Goal: Entertainment & Leisure: Consume media (video, audio)

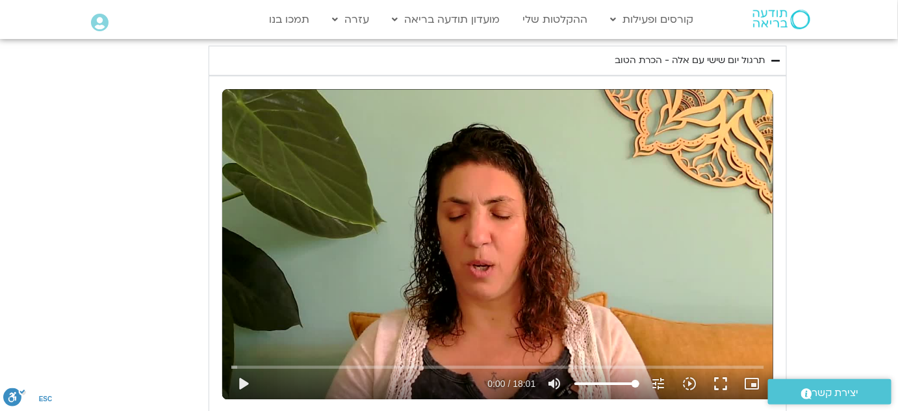
scroll to position [1138, 0]
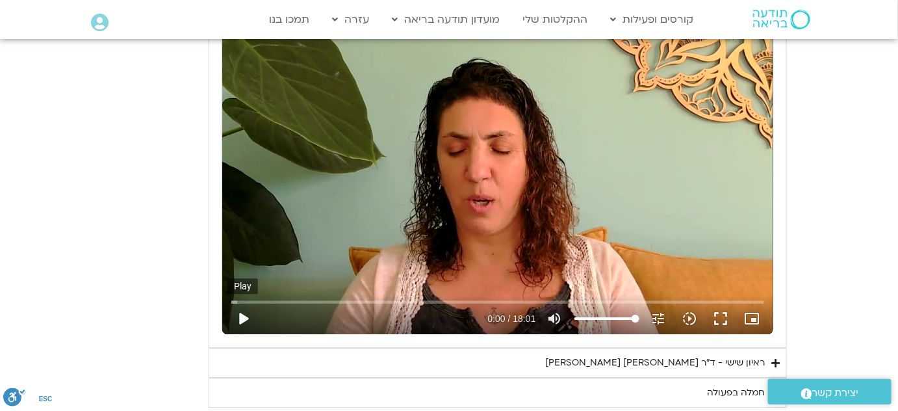
click at [241, 316] on button "play_arrow" at bounding box center [242, 318] width 31 height 31
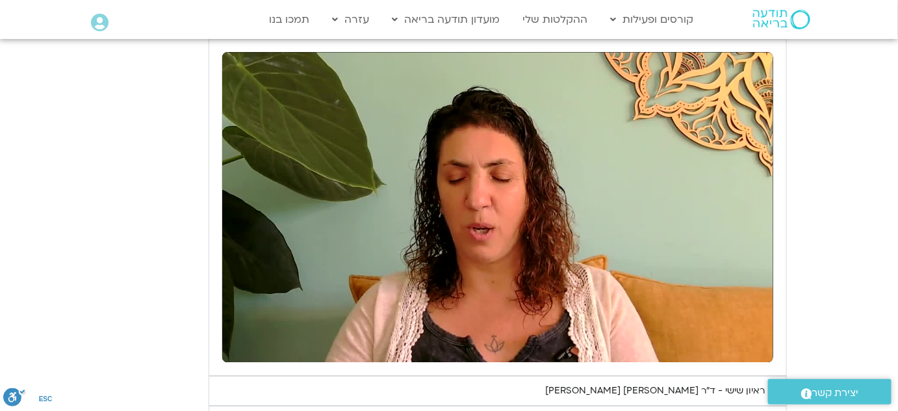
scroll to position [1111, 0]
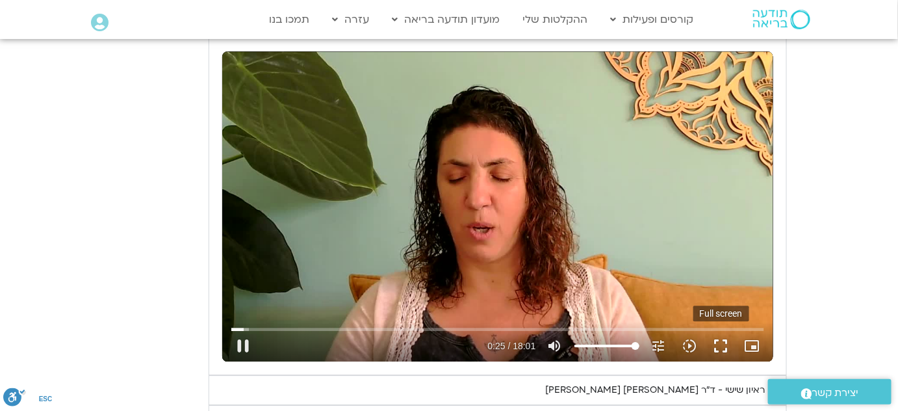
click at [725, 344] on button "fullscreen" at bounding box center [721, 345] width 31 height 31
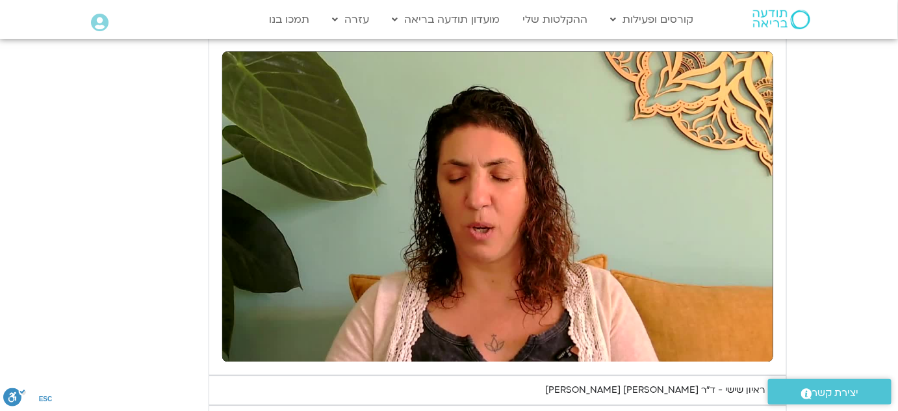
click at [131, 316] on div "יום שישי - הכרת הטוב תרגול יום שישי עם אלה - הכרת הטוב נא להזין כתובת אימייל כד…" at bounding box center [449, 202] width 676 height 467
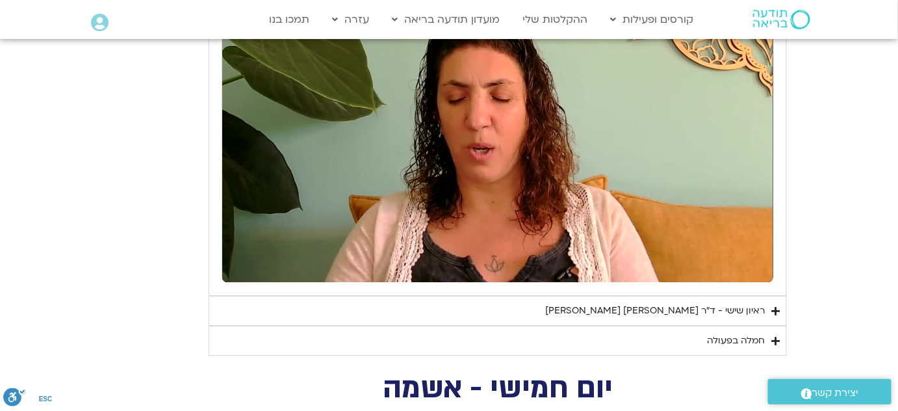
scroll to position [1196, 0]
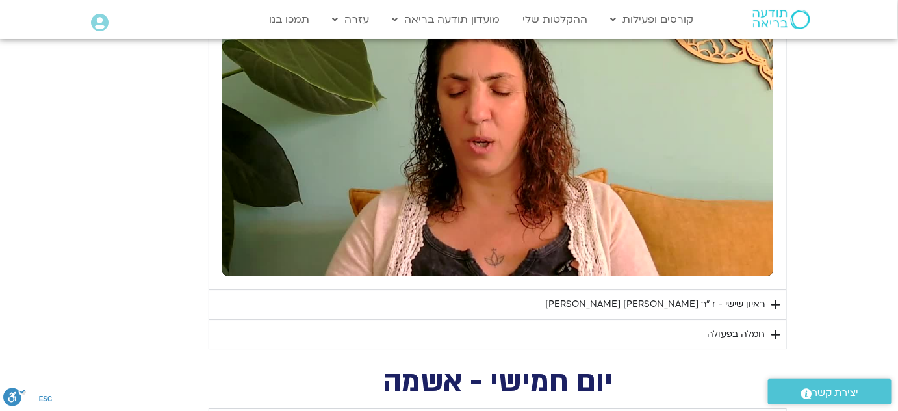
click at [771, 333] on summary "חמלה בפעולה" at bounding box center [498, 334] width 578 height 30
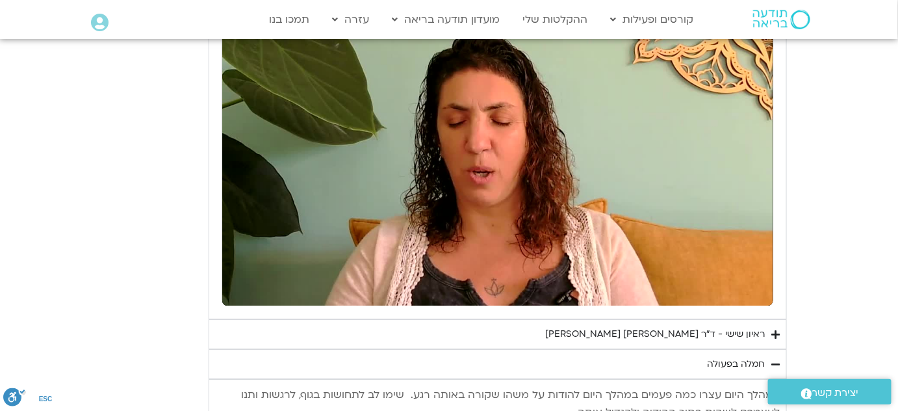
scroll to position [1193, 0]
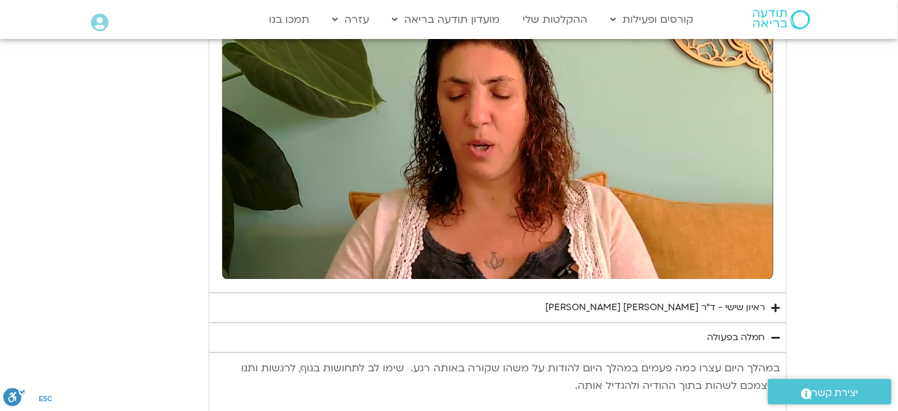
click at [777, 303] on icon "Accordion. Open links with Enter or Space, close with Escape, and navigate with…" at bounding box center [775, 308] width 8 height 10
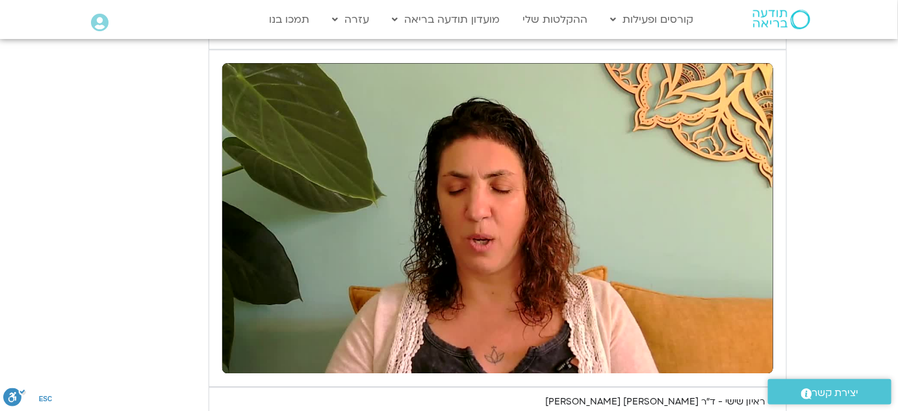
scroll to position [1092, 0]
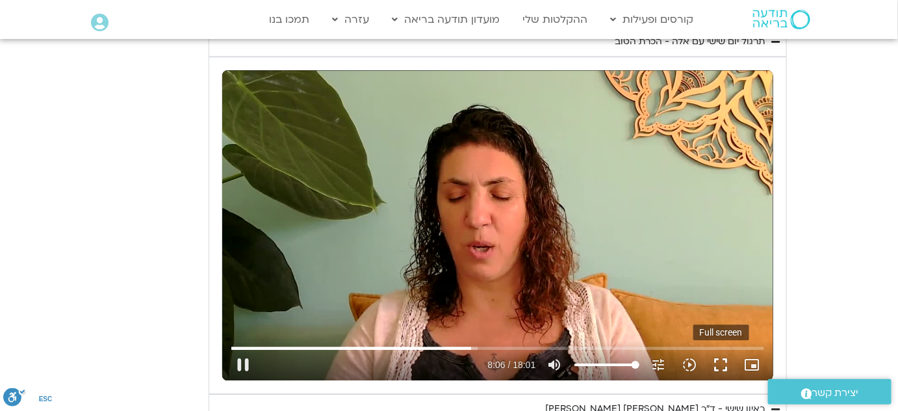
click at [723, 362] on button "fullscreen" at bounding box center [721, 364] width 31 height 31
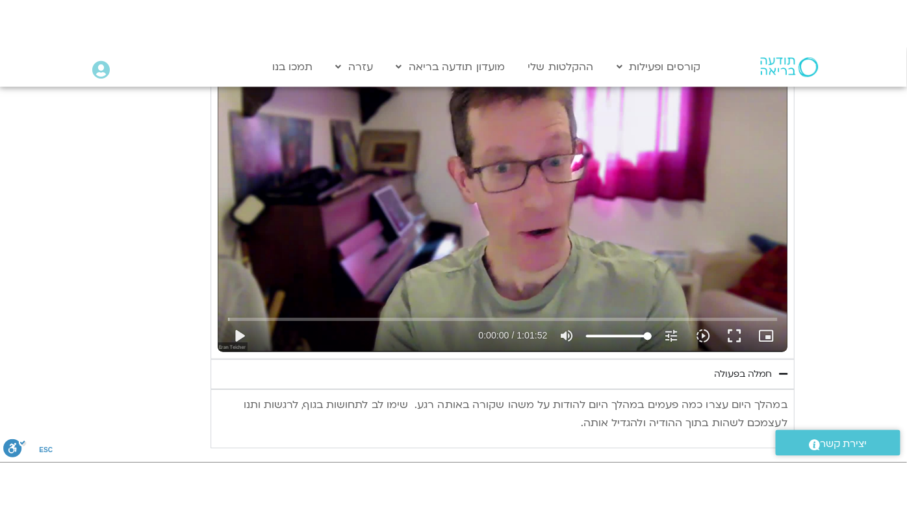
scroll to position [1553, 0]
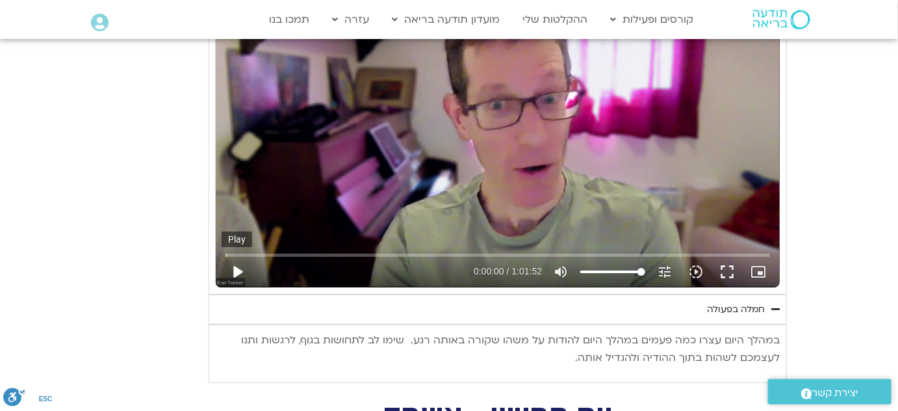
click at [235, 270] on button "play_arrow" at bounding box center [237, 271] width 31 height 31
type input "1081.16"
type input "0.057271"
type input "1081.16"
type input "0.182731"
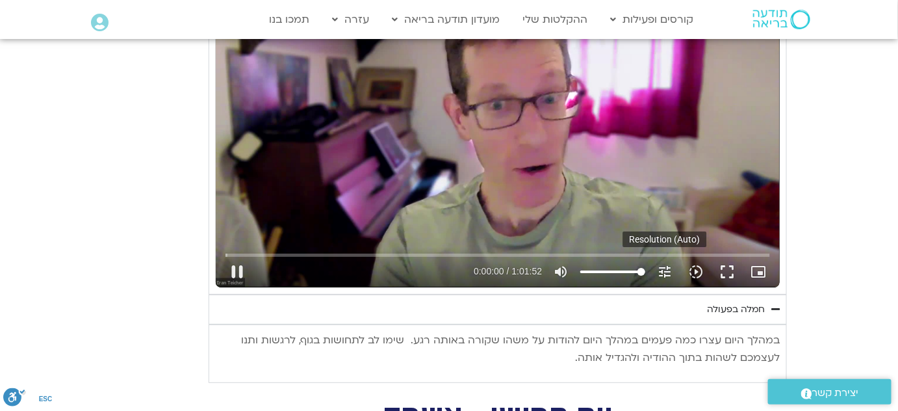
type input "1081.16"
type input "0.271536"
type input "1081.16"
type input "0.367389"
type input "1081.16"
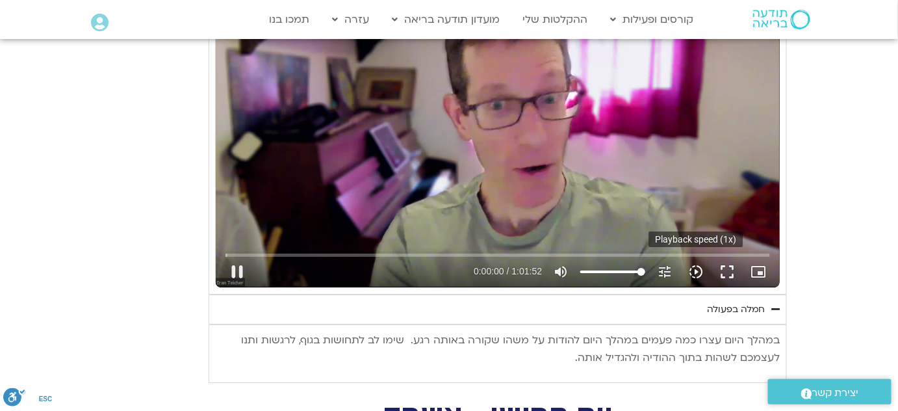
type input "0.496945"
type input "1081.16"
type input "0.720124"
type input "1081.16"
type input "0.857319"
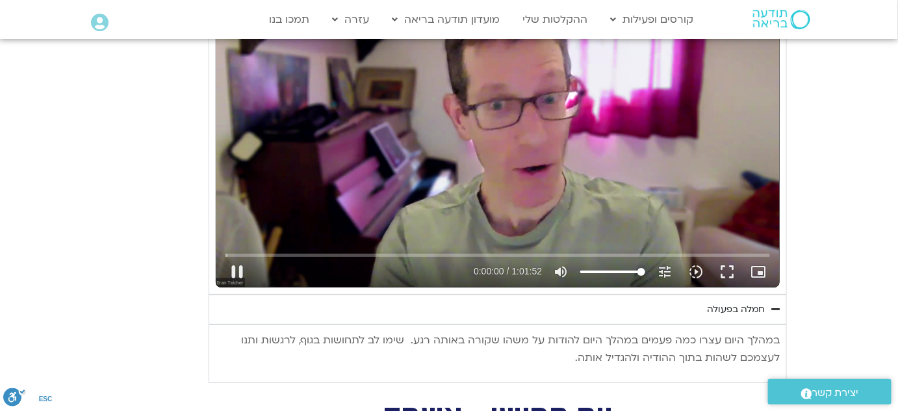
type input "1081.16"
type input "0.981938"
type input "1081.16"
type input "1.117065"
type input "1081.16"
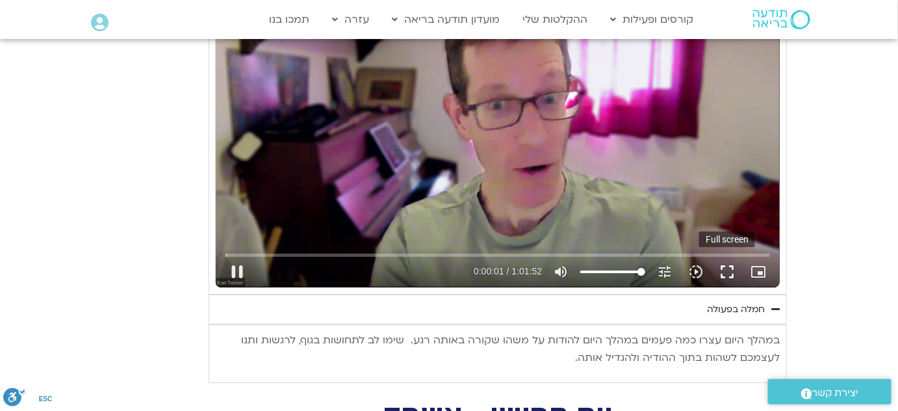
type input "1.243657"
type input "1081.16"
type input "1.290463"
type input "1081.16"
type input "1.465755"
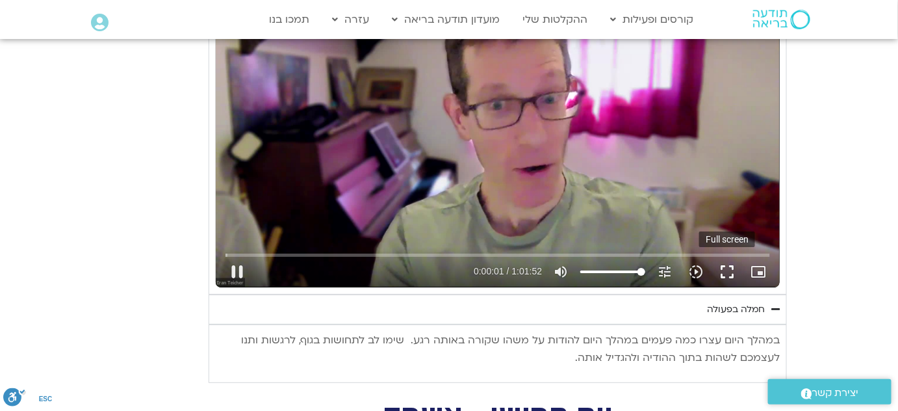
type input "1081.16"
type input "1.599038"
type input "1081.16"
type input "1.666098"
type input "1081.16"
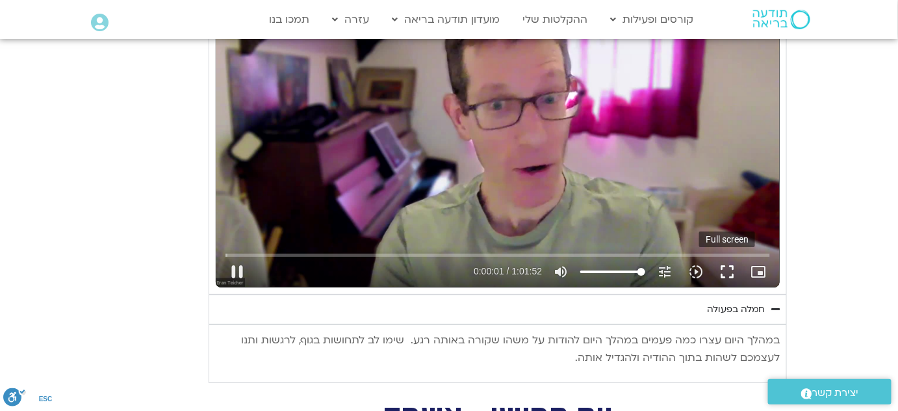
type input "1.791853"
type input "1081.16"
type input "1.918124"
type input "1081.16"
type input "2.049675"
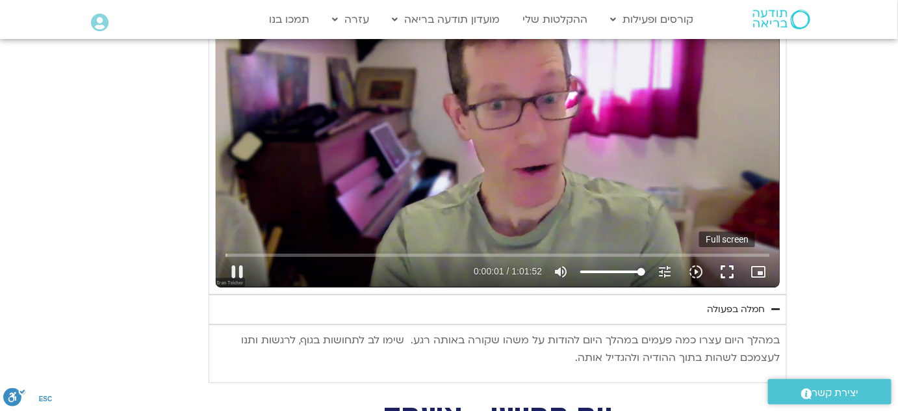
click at [728, 266] on button "fullscreen" at bounding box center [727, 271] width 31 height 31
type input "1081.16"
type input "2.310058"
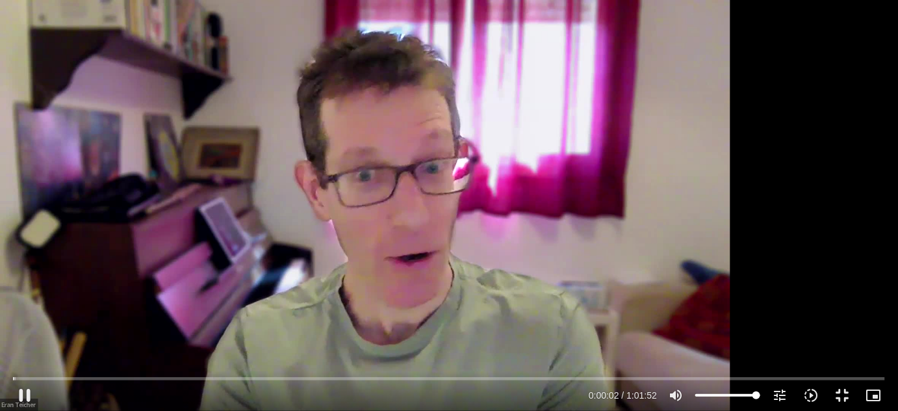
type input "1081.16"
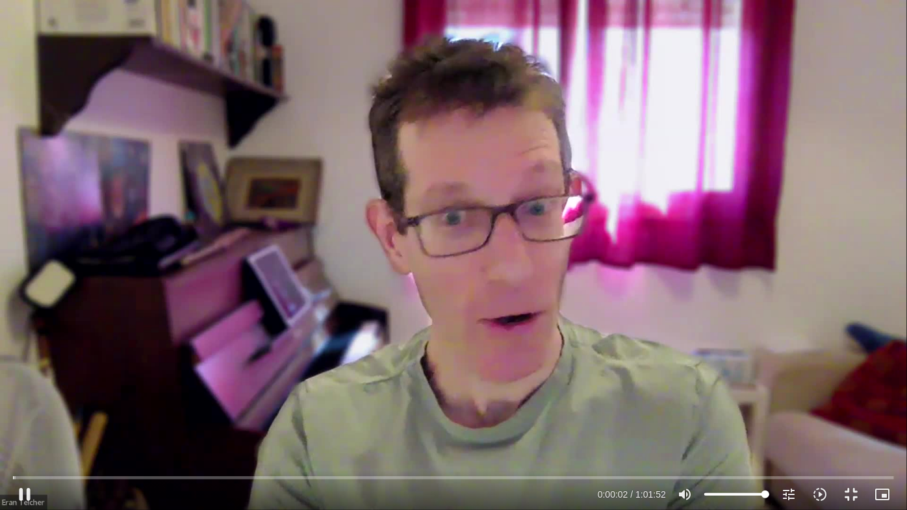
type input "2.435795"
type input "1081.16"
type input "2.570638"
type input "1081.16"
type input "2.696009"
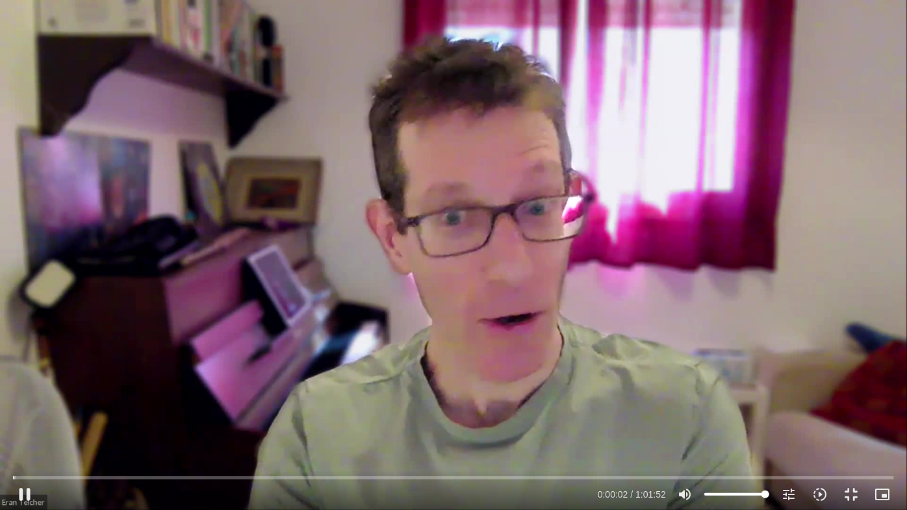
type input "1081.16"
type input "2.826219"
type input "1081.16"
type input "2.960048"
type input "1081.16"
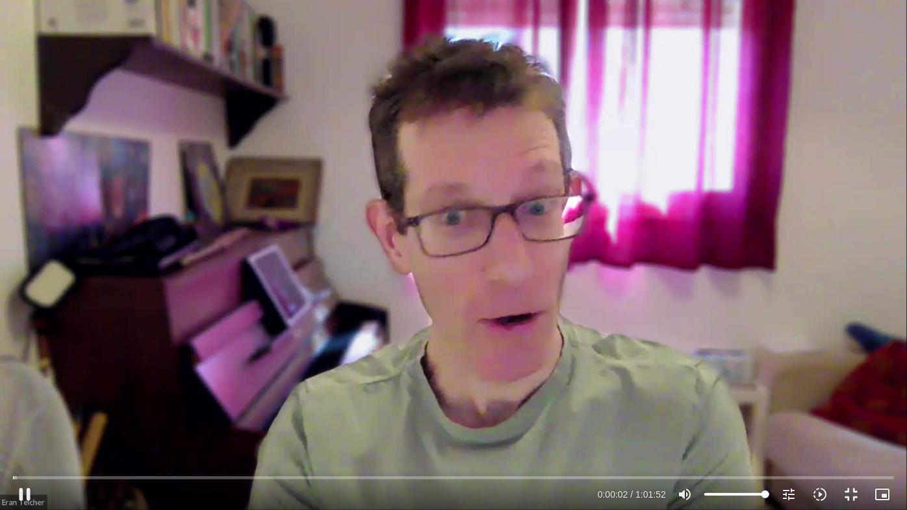
type input "3.086685"
type input "1081.16"
type input "3.212998"
type input "1081.16"
type input "3.342965"
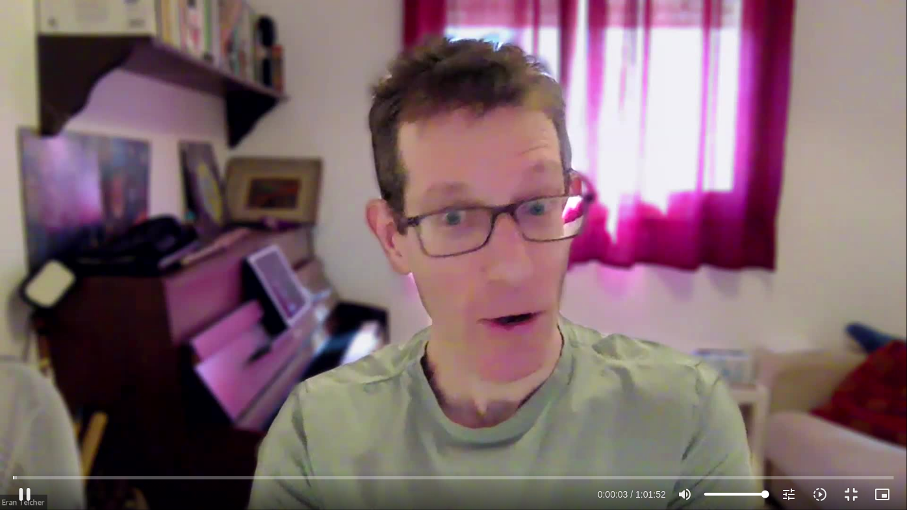
type input "1081.16"
type input "3.468129"
type input "1081.16"
type input "3.593416"
type input "1081.16"
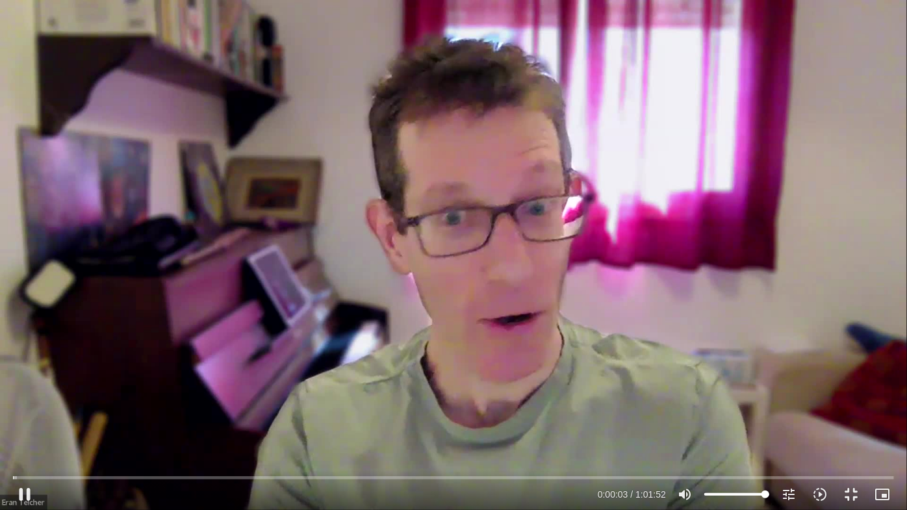
type input "3.728022"
type input "1081.16"
type input "3.859607"
type input "1081.16"
type input "3.992551"
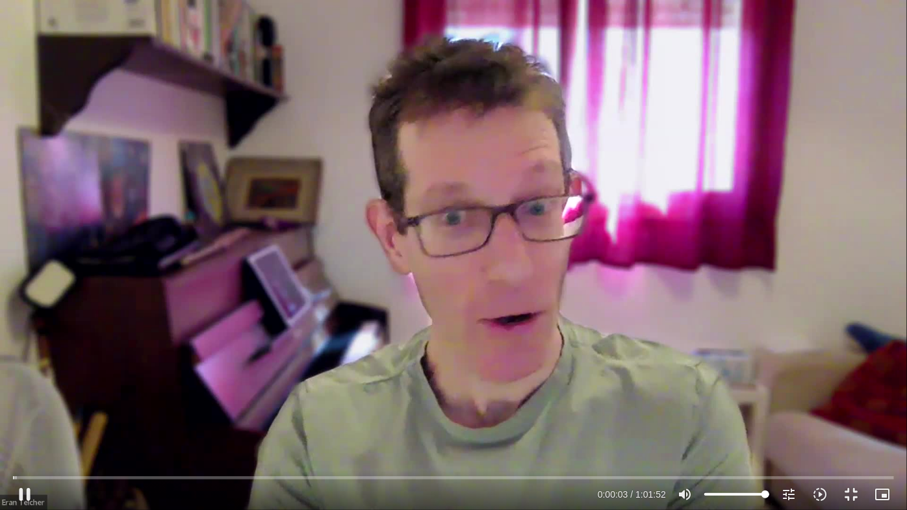
type input "1081.16"
type input "4.118192"
type input "1081.16"
type input "4.244925"
type input "1081.16"
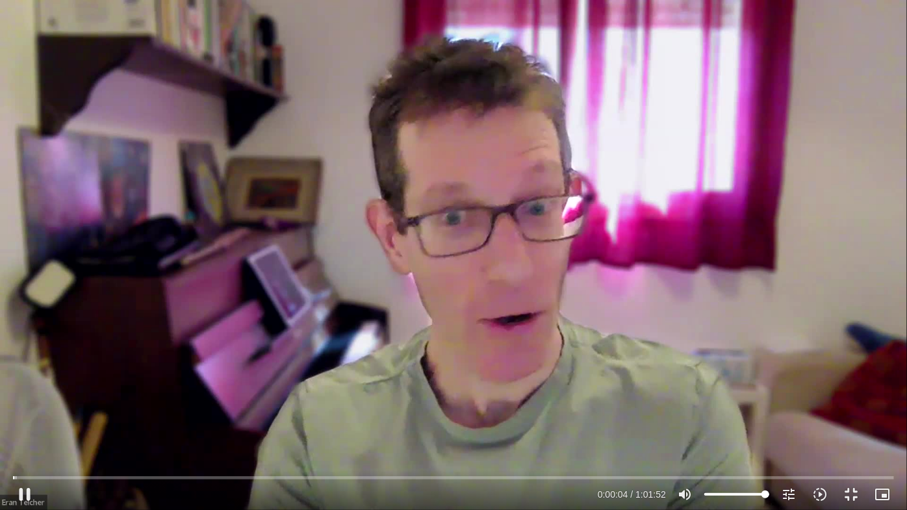
type input "4.371029"
type input "1081.16"
type input "4.50115"
type input "1081.16"
type input "4.626521"
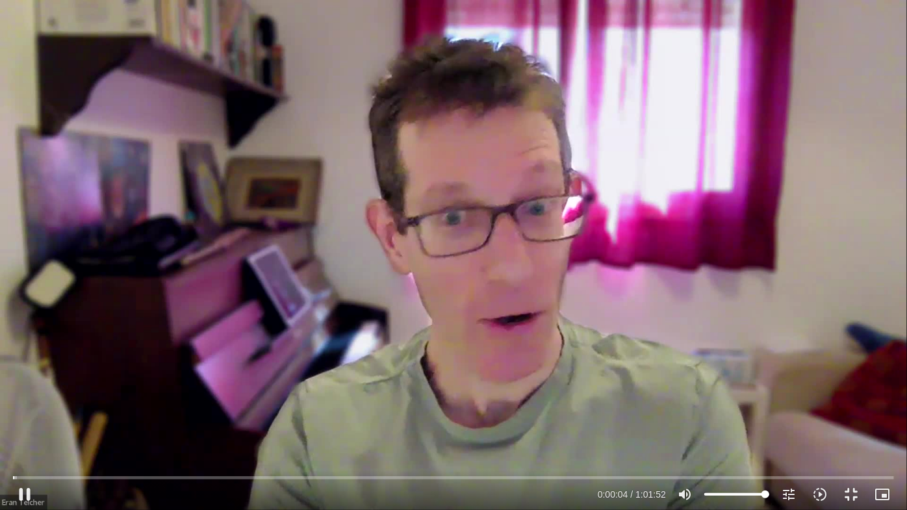
type input "1081.16"
type input "4.75511"
type input "1081.16"
type input "4.880266"
type input "1081.16"
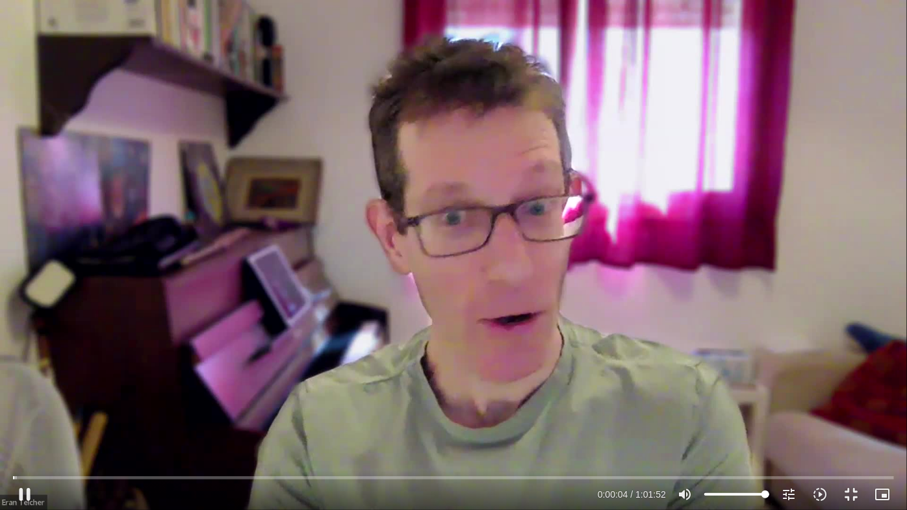
type input "5.009781"
type input "1081.16"
type input "5.137121"
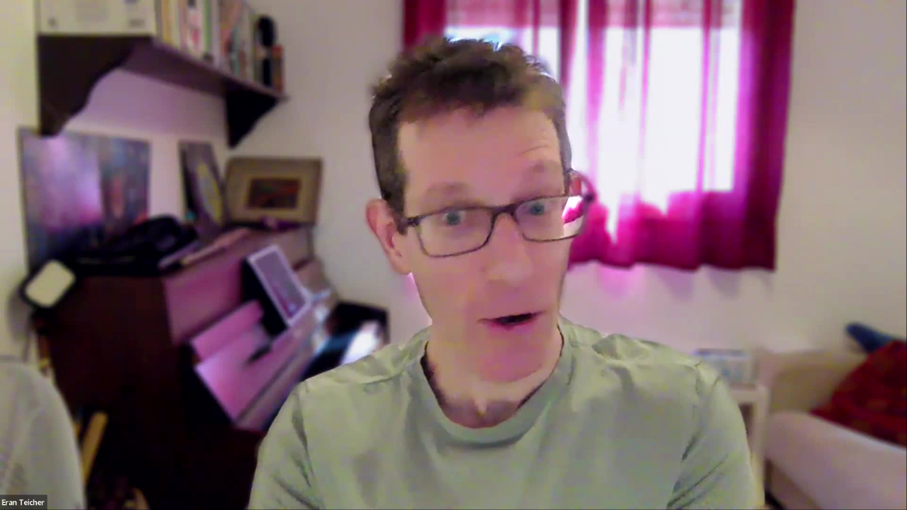
type input "1081.16"
type input "426.967191"
type input "1081.16"
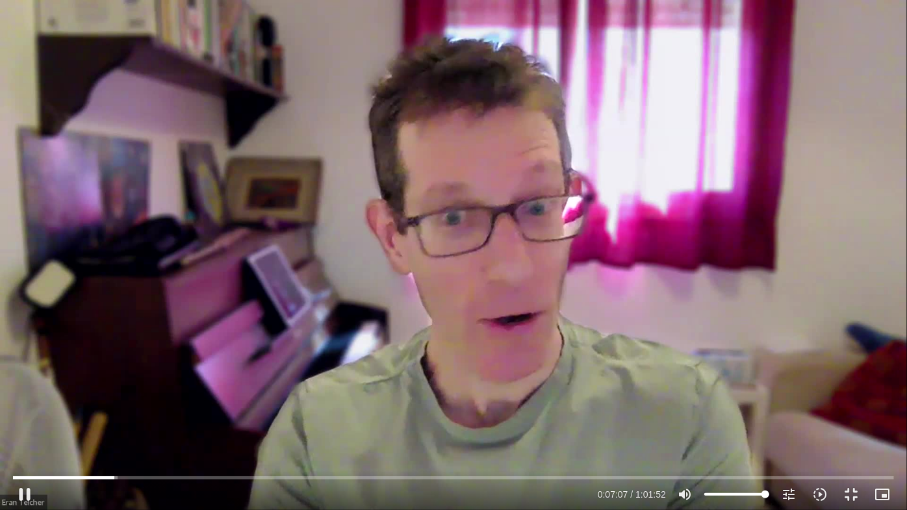
type input "427.111122"
type input "1081.16"
type input "427.255039"
type input "1081.16"
type input "427.34585"
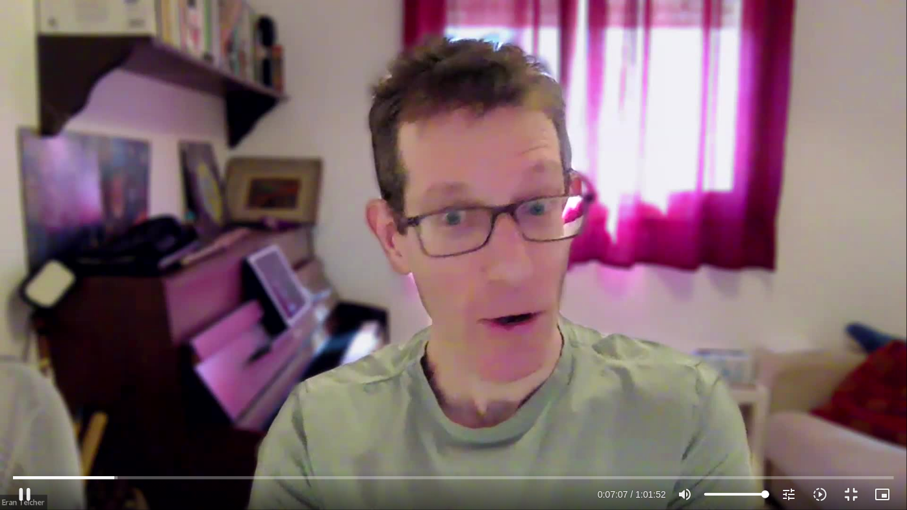
type input "1081.16"
type input "427.520999"
type input "1081.16"
type input "427.602329"
type input "1081.16"
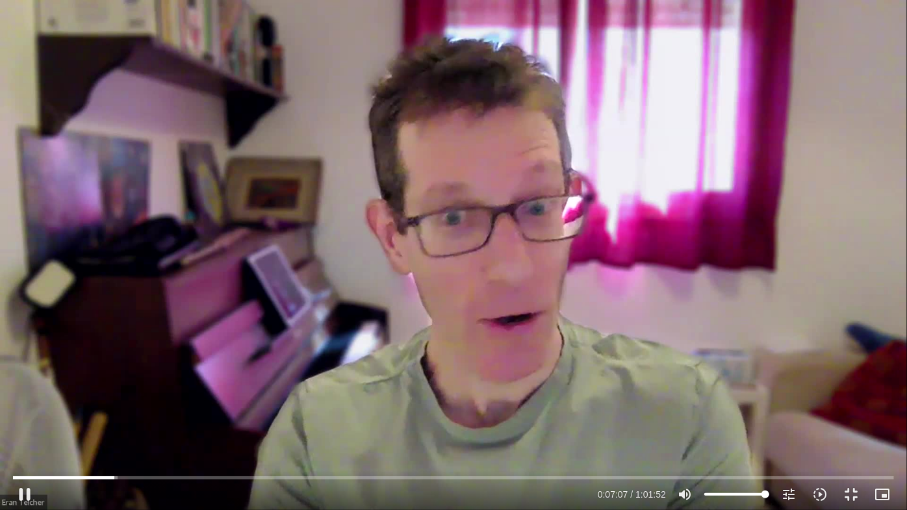
type input "427.741902"
type input "1081.16"
type input "427.875254"
type input "1081.16"
type input "428.052113"
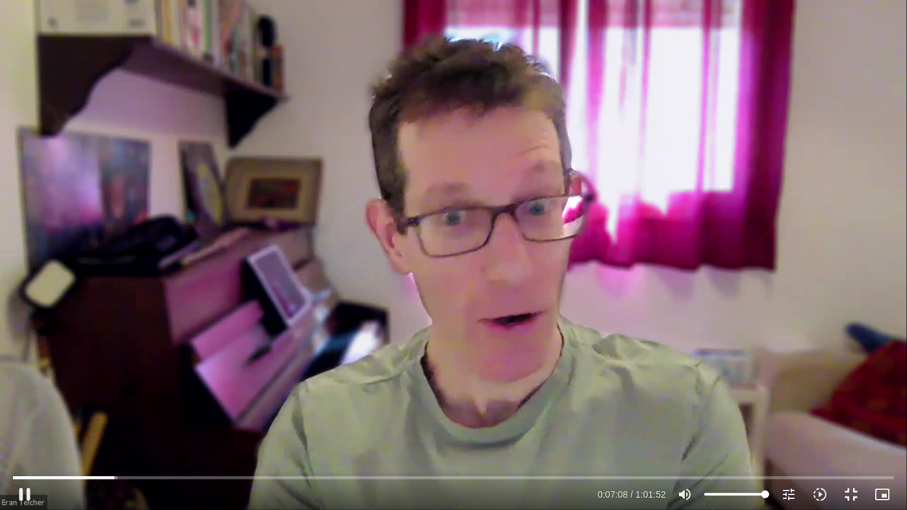
type input "1081.16"
type input "428.21643"
type input "1081.16"
type input "428.287078"
type input "1081.16"
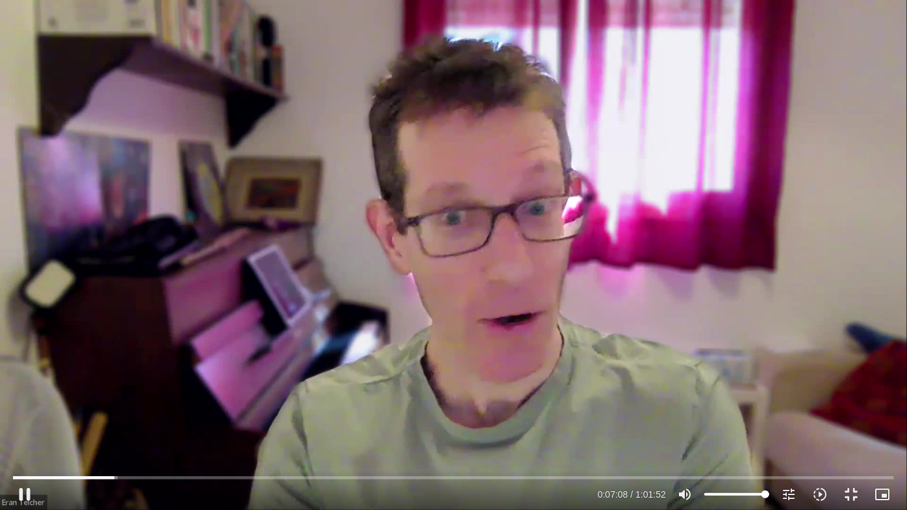
type input "428.419504"
type input "1081.16"
type input "428.601465"
type input "1081.16"
type input "428.669764"
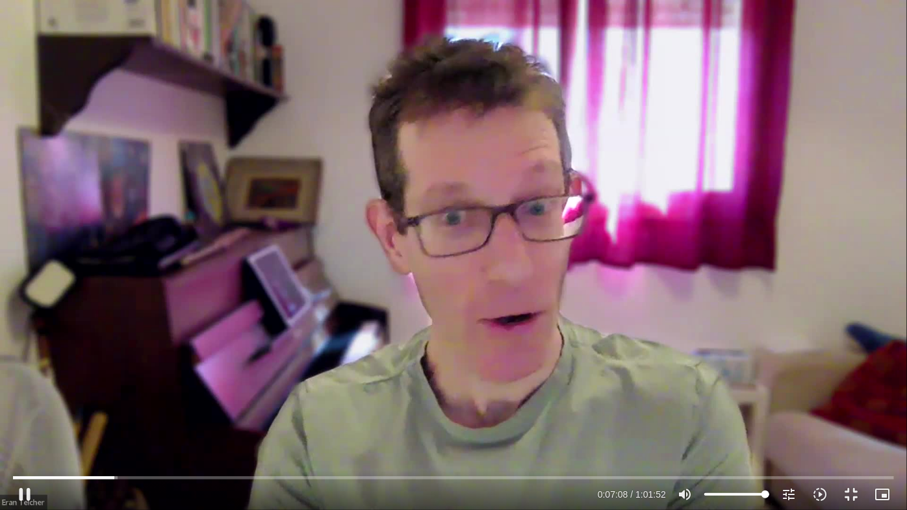
type input "1081.16"
type input "428.797386"
type input "1081.16"
type input "429.018662"
type input "1081.16"
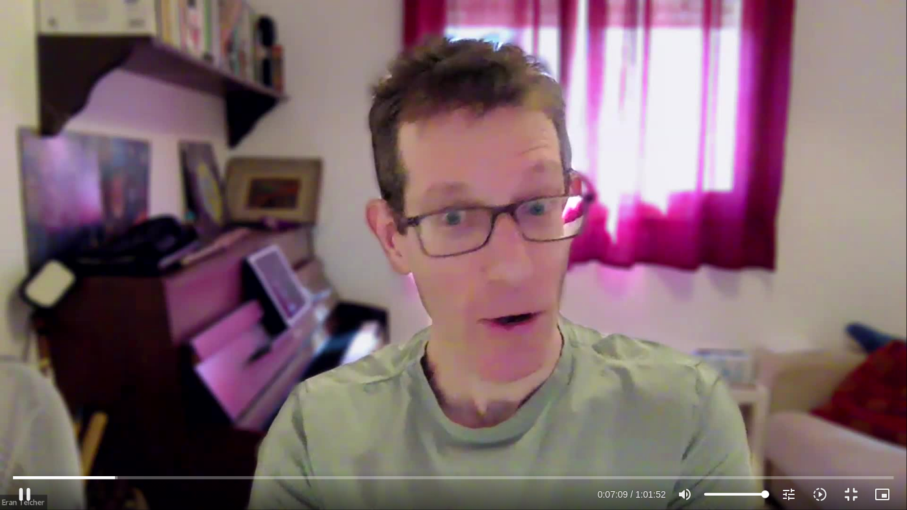
type input "429.061777"
type input "1081.16"
type input "429.193802"
type input "1081.16"
type input "429.324095"
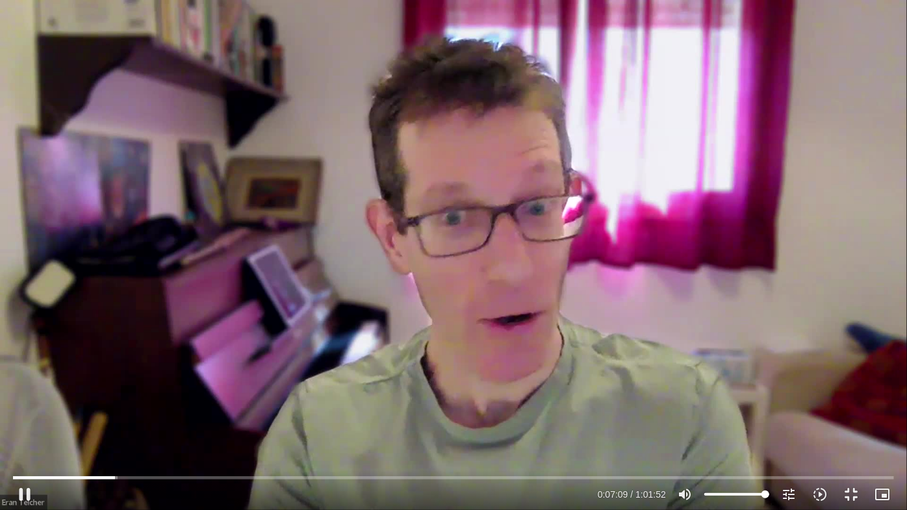
type input "1081.16"
type input "429.45454"
type input "1081.16"
type input "429.585856"
type input "1081.16"
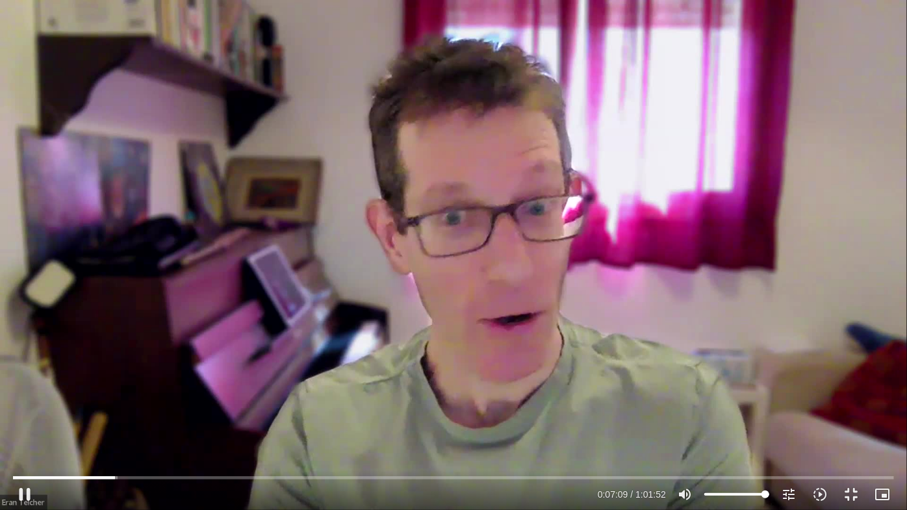
type input "429.712331"
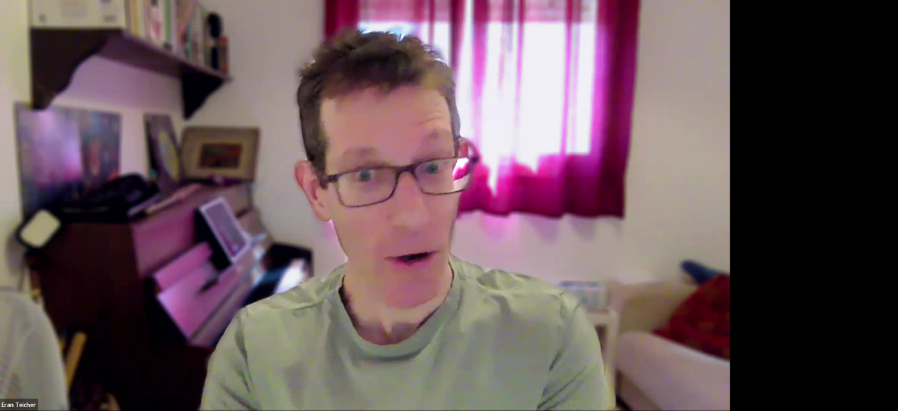
type input "1081.16"
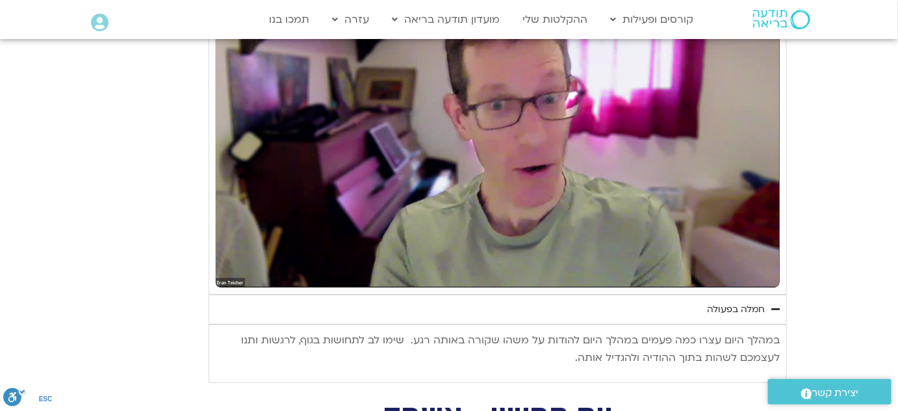
type input "430.42707"
type input "1081.16"
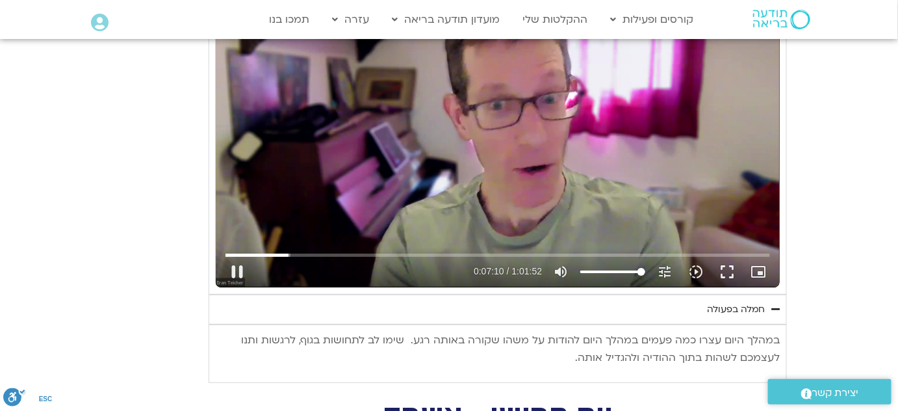
type input "430.582188"
type input "1081.16"
type input "430.733817"
type input "1081.16"
type input "430.871743"
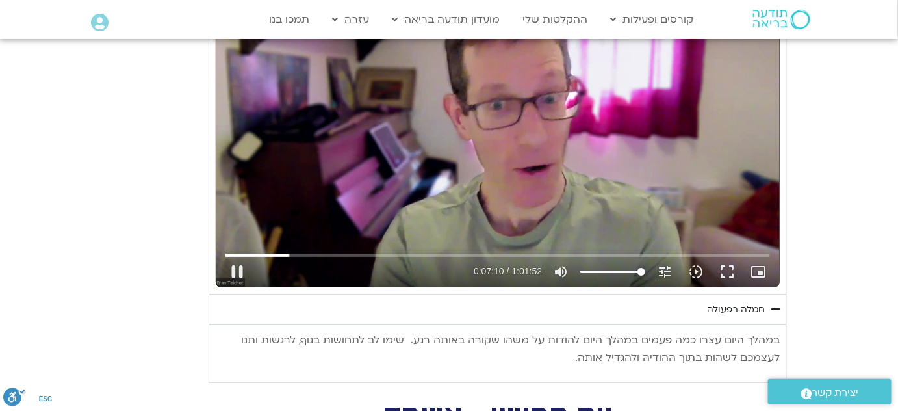
type input "1081.16"
type input "431.013977"
type input "1081.16"
type input "431.144138"
type input "1081.16"
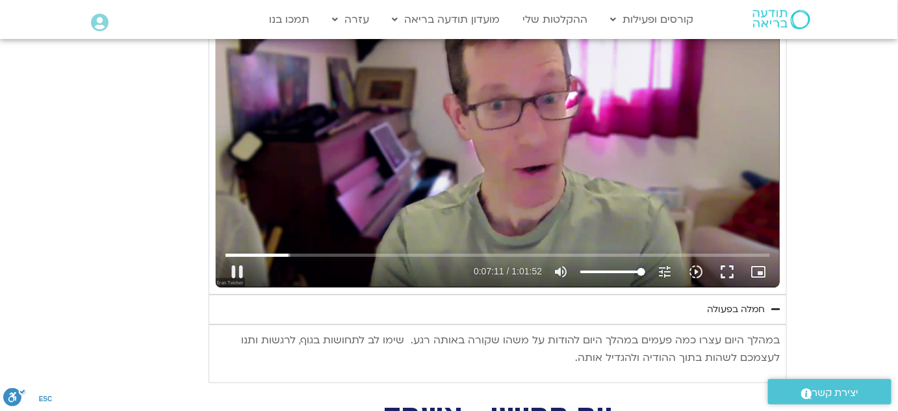
type input "431.281369"
type input "1081.16"
type input "431.412693"
type input "1081.16"
type input "431.547734"
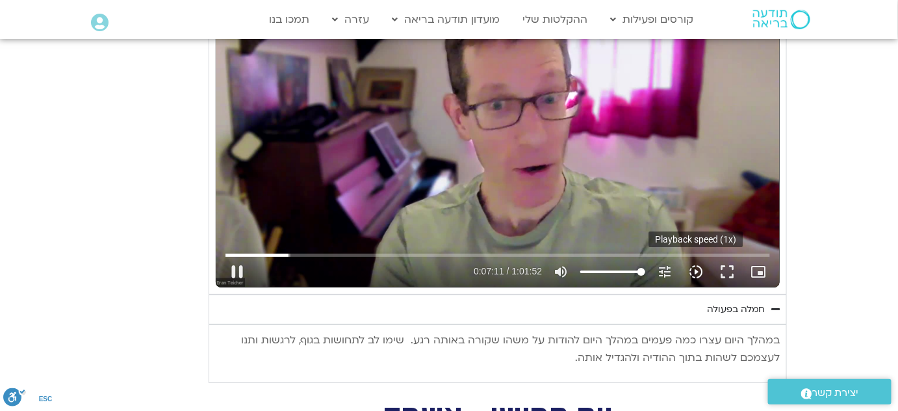
type input "1081.16"
type input "431.619286"
type input "1081.16"
type input "431.703245"
type input "1081.16"
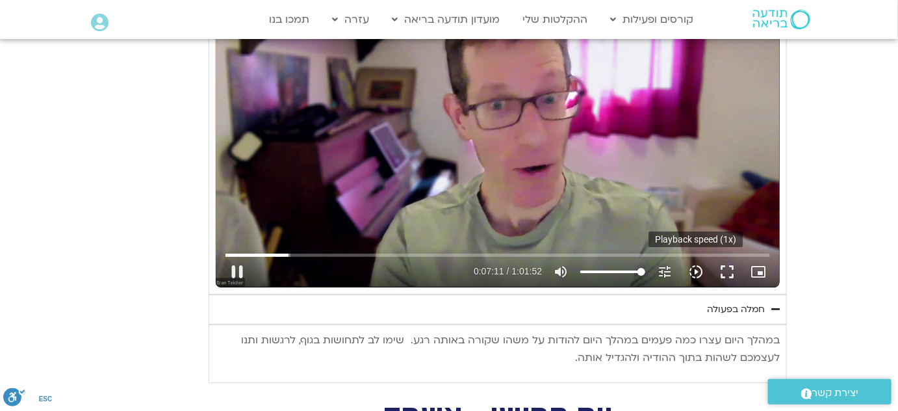
type input "431.831134"
type input "1081.16"
type input "431.959826"
type input "1081.16"
type input "432.090775"
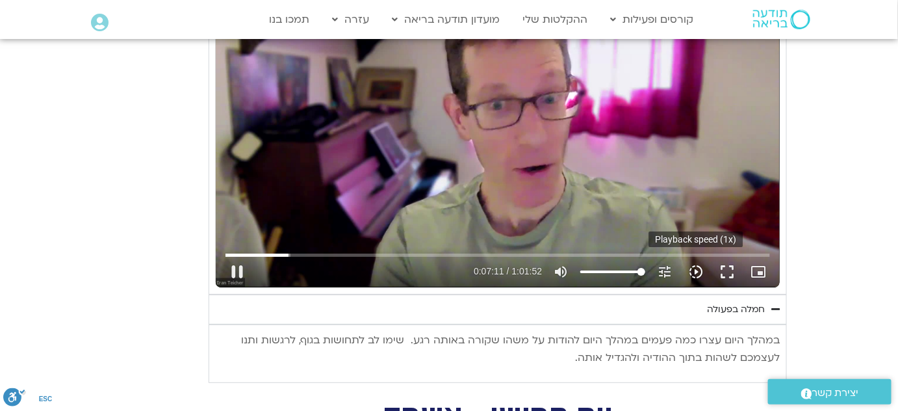
type input "1081.16"
type input "432.22063"
type input "1081.16"
type input "432.347782"
type input "1081.16"
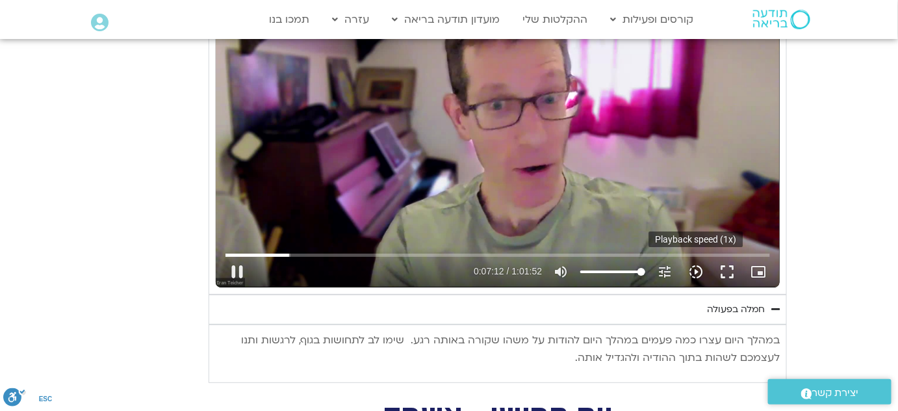
type input "432.475039"
type input "1081.16"
type input "432.724325"
type input "1081.16"
type input "432.83299"
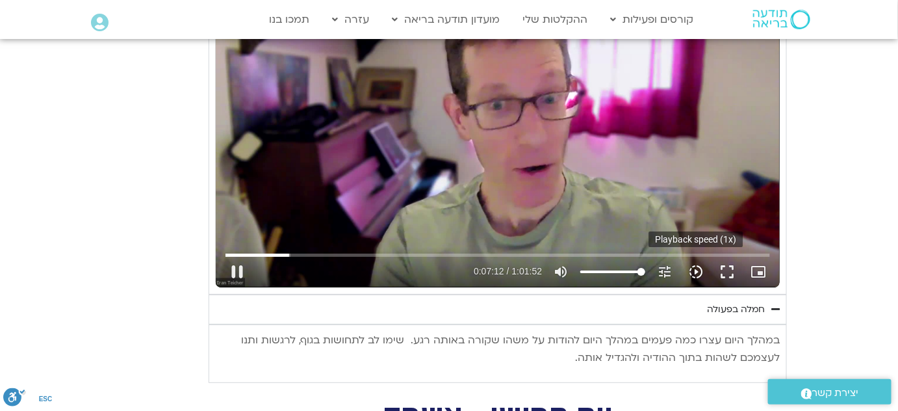
type input "1081.16"
type input "432.987681"
type input "1081.16"
type input "433.118468"
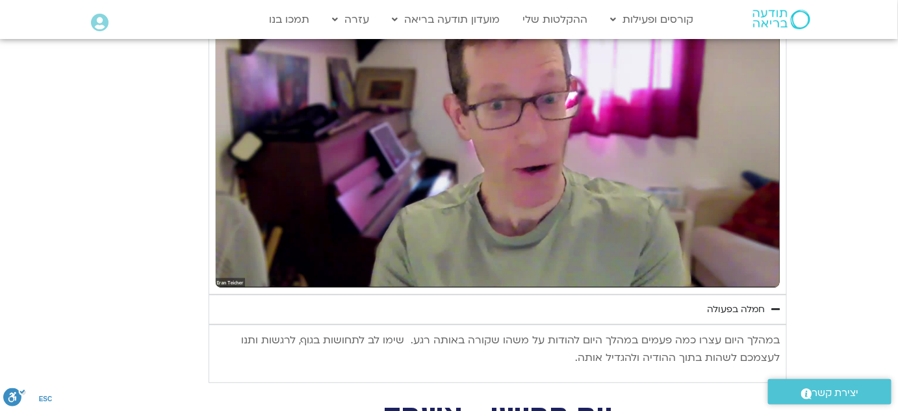
type input "1081.16"
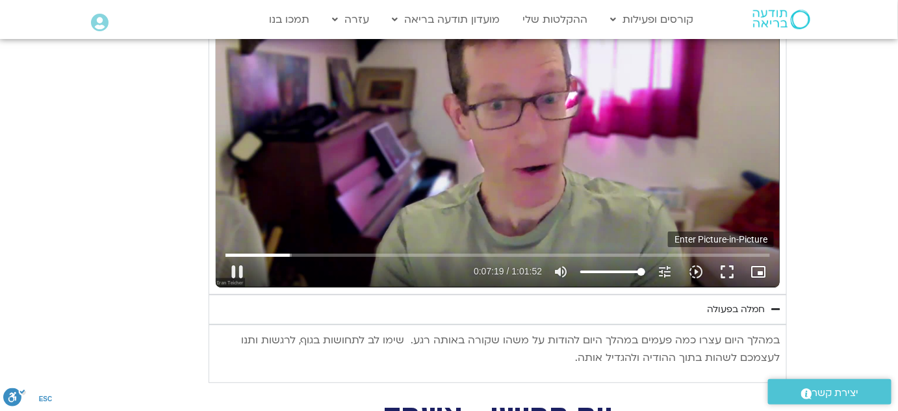
type input "439.566471"
type input "1081.16"
type input "439.70018"
type input "1081.16"
type input "439.84143"
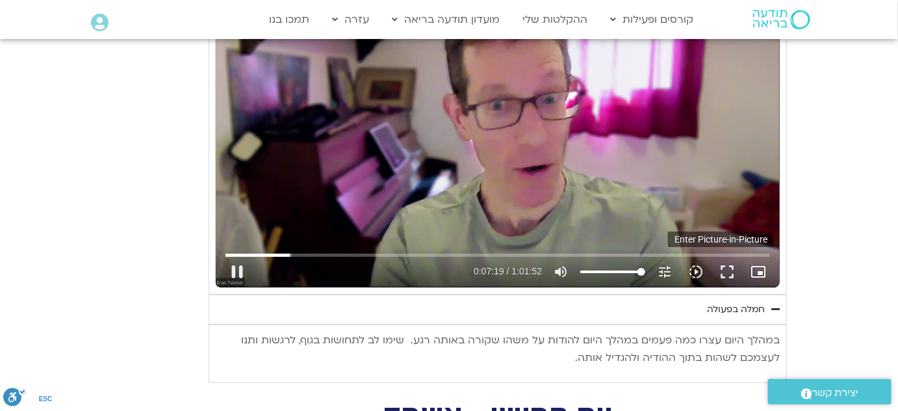
type input "1081.16"
type input "439.933032"
type input "1081.16"
type input "439.993198"
type input "1081.16"
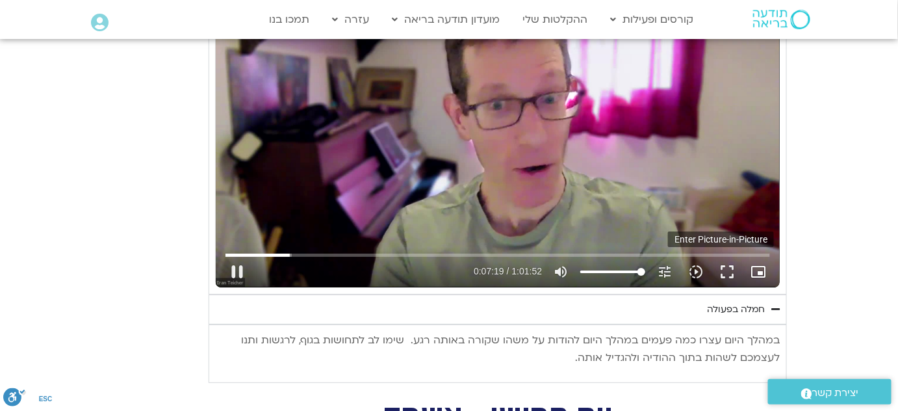
type input "440.122534"
type input "1081.16"
type input "440.361103"
type input "1081.16"
type input "440.474238"
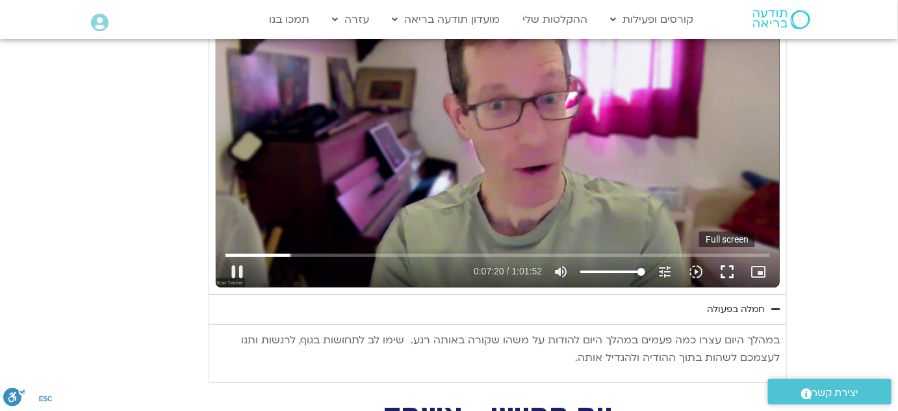
type input "1081.16"
type input "440.634175"
type input "1081.16"
type input "440.668985"
type input "1081.16"
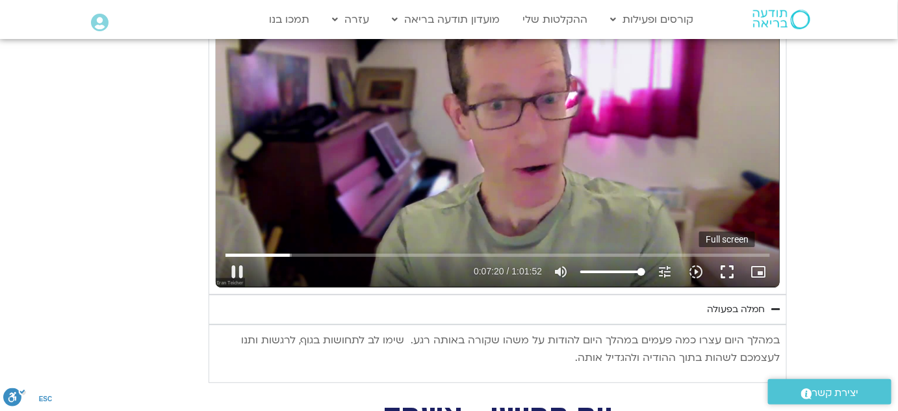
type input "440.7831"
type input "1081.16"
type input "440.909623"
type input "1081.16"
type input "441.041466"
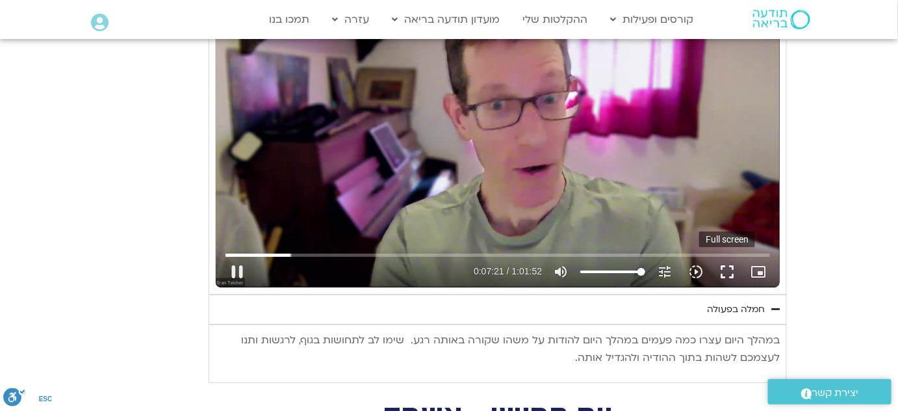
type input "1081.16"
click at [730, 267] on button "fullscreen" at bounding box center [727, 271] width 31 height 31
type input "441.293278"
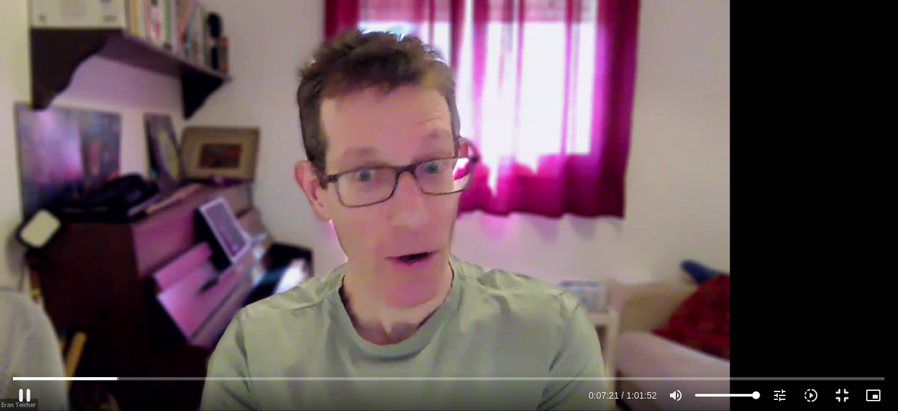
type input "1081.16"
type input "441.4024"
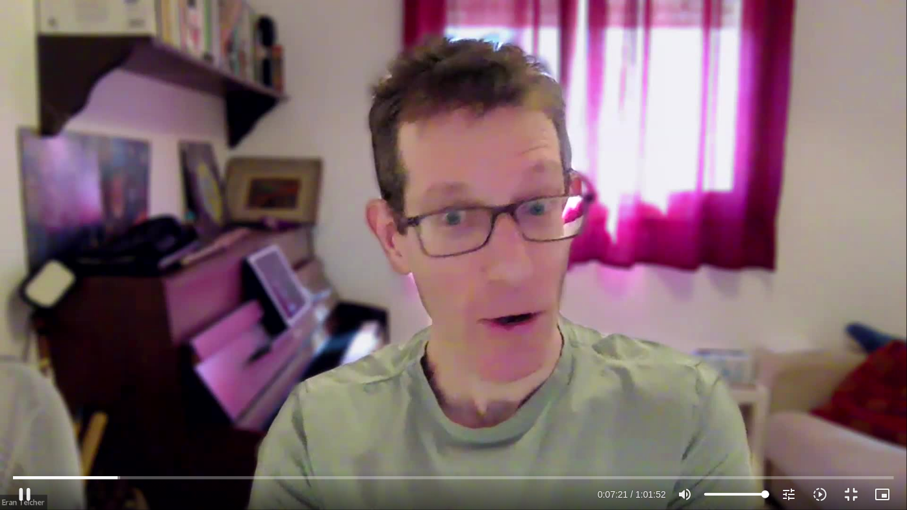
type input "1081.16"
type input "441.535174"
type input "1081.16"
type input "441.662465"
